Goal: Information Seeking & Learning: Learn about a topic

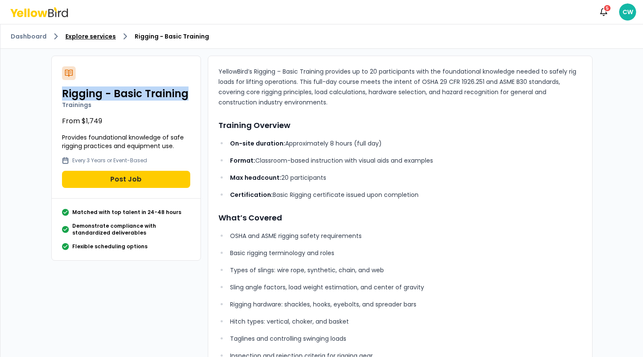
click at [96, 37] on link "Explore services" at bounding box center [90, 36] width 50 height 9
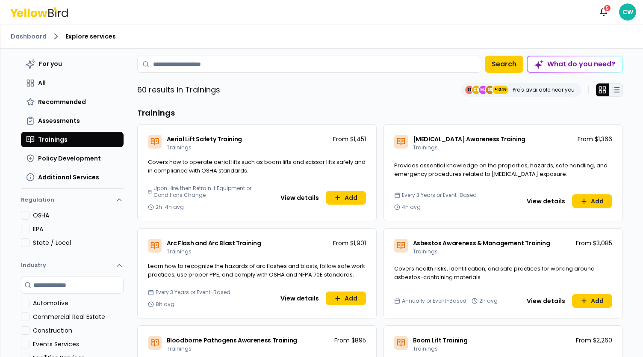
click at [612, 93] on icon at bounding box center [616, 90] width 9 height 9
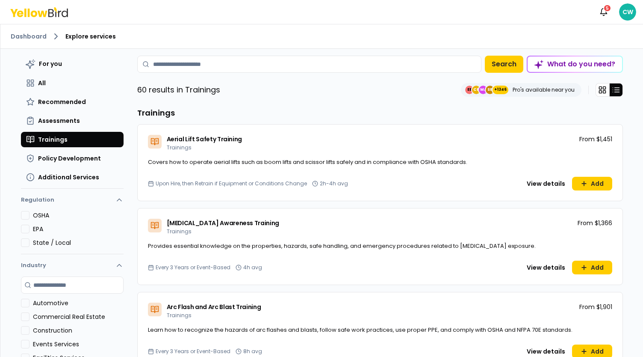
click at [21, 29] on div "Dashboard Explore services" at bounding box center [321, 36] width 643 height 24
click at [33, 38] on link "Dashboard" at bounding box center [29, 36] width 36 height 9
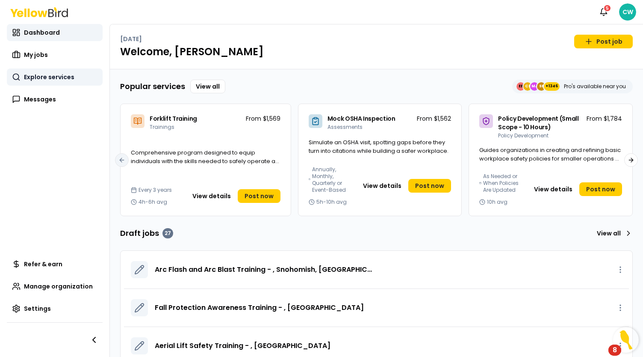
click at [70, 77] on span "Explore services" at bounding box center [49, 77] width 50 height 9
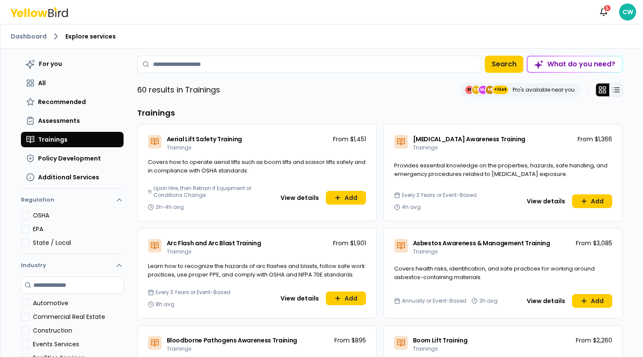
click at [612, 92] on icon at bounding box center [616, 90] width 9 height 9
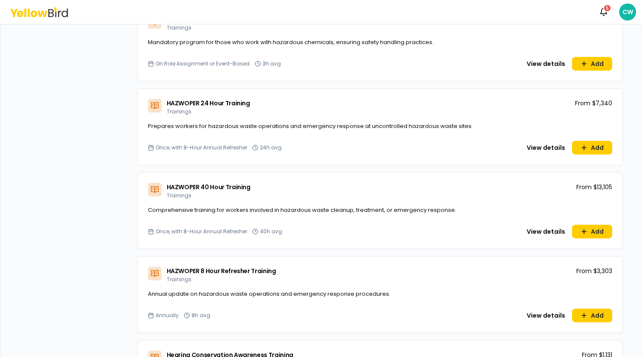
scroll to position [1967, 0]
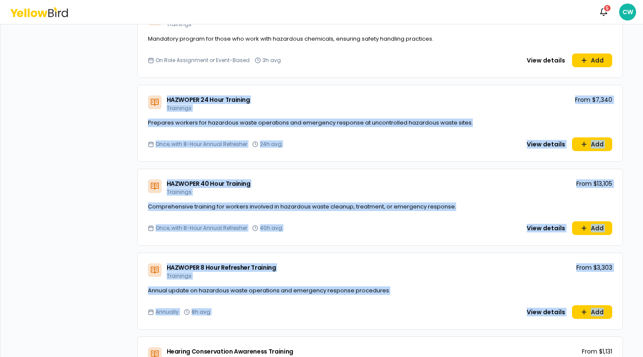
drag, startPoint x: 144, startPoint y: 89, endPoint x: 612, endPoint y: 321, distance: 523.3
copy div "HAZWOPER 24 Hour Training Trainings From $7,340 Prepares workers for hazardous …"
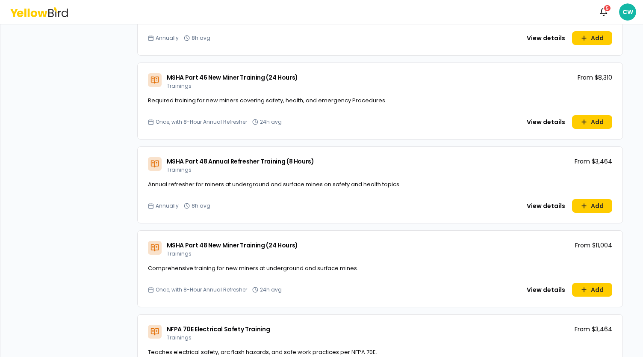
scroll to position [3208, 0]
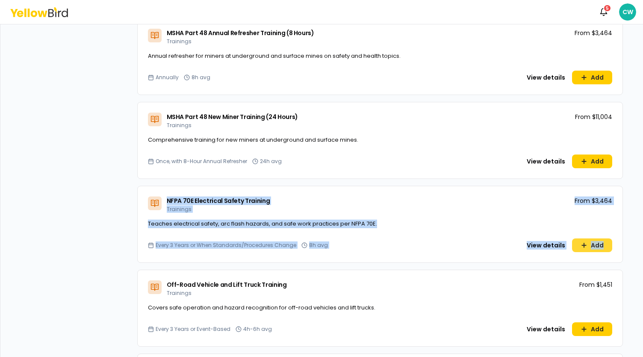
drag, startPoint x: 142, startPoint y: 194, endPoint x: 607, endPoint y: 249, distance: 469.0
click at [607, 249] on div "NFPA 70E Electrical Safety Training Trainings From $3,464 Teaches electrical sa…" at bounding box center [380, 224] width 486 height 77
copy div "NFPA 70E Electrical Safety Training Trainings From $3,464 Teaches electrical sa…"
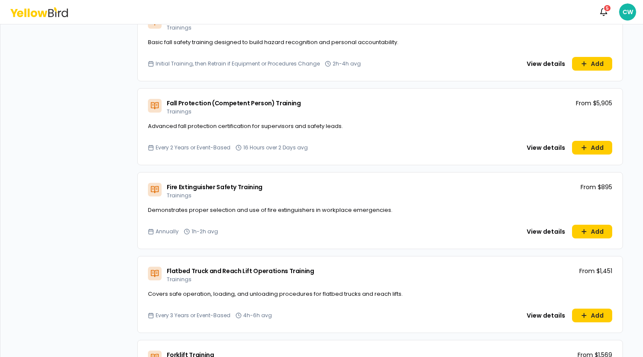
scroll to position [1411, 0]
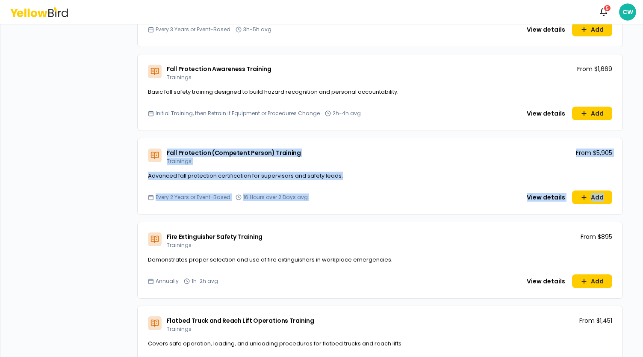
drag, startPoint x: 614, startPoint y: 203, endPoint x: 149, endPoint y: 148, distance: 468.5
click at [149, 148] on div "Fall Protection (Competent Person) Training Trainings From $5,905 Advanced fall…" at bounding box center [380, 176] width 486 height 77
copy div "Fall Protection (Competent Person) Training Trainings From $5,905 Advanced fall…"
